Goal: Transaction & Acquisition: Purchase product/service

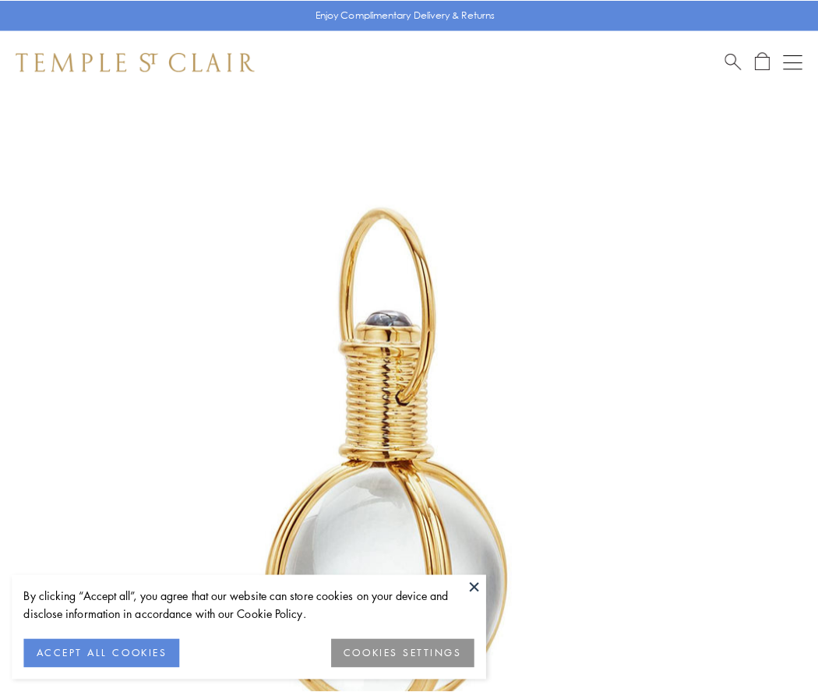
scroll to position [407, 0]
